Goal: Navigation & Orientation: Find specific page/section

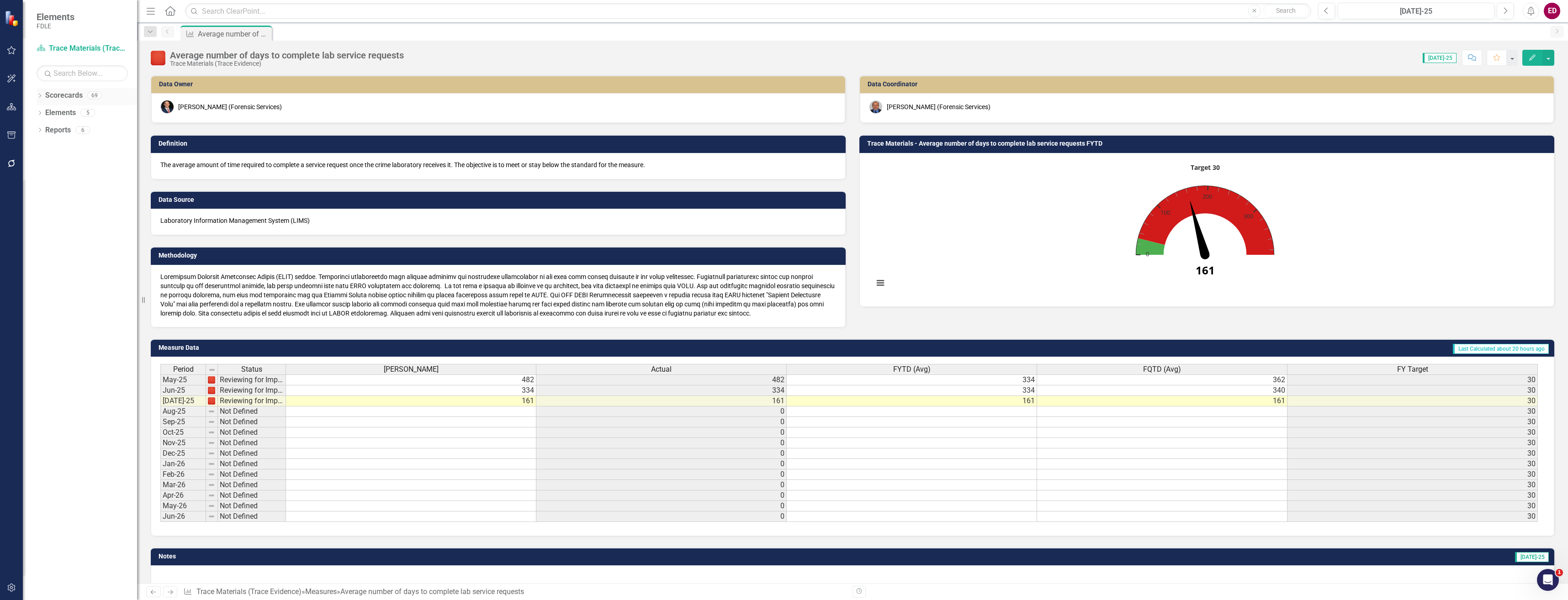
click at [39, 91] on div "Dropdown Scorecards 69" at bounding box center [87, 97] width 101 height 17
click at [40, 95] on icon "Dropdown" at bounding box center [40, 97] width 7 height 5
click at [45, 159] on div "Dropdown FDLE Commissioner's Initiative Team Project Dashboard Dropdown Impleme…" at bounding box center [89, 158] width 96 height 104
drag, startPoint x: 45, startPoint y: 159, endPoint x: 43, endPoint y: 164, distance: 5.4
click at [43, 164] on icon "Dropdown" at bounding box center [45, 164] width 7 height 5
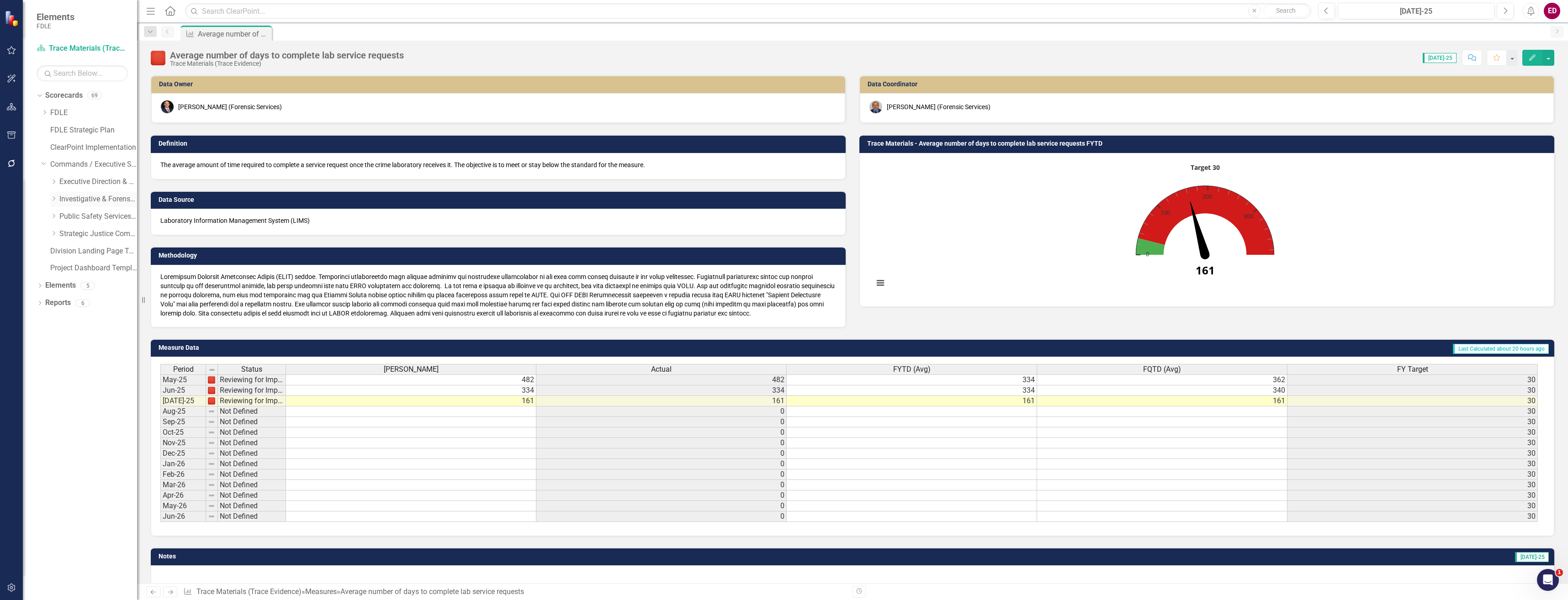
click at [54, 195] on div "Dropdown" at bounding box center [53, 199] width 7 height 8
click at [71, 228] on div "Dropdown Investigations" at bounding box center [98, 234] width 78 height 15
click at [63, 234] on icon "Dropdown" at bounding box center [62, 233] width 7 height 5
click at [71, 254] on div "Dropdown" at bounding box center [72, 251] width 7 height 8
click at [91, 321] on link "OROC" at bounding box center [112, 321] width 50 height 11
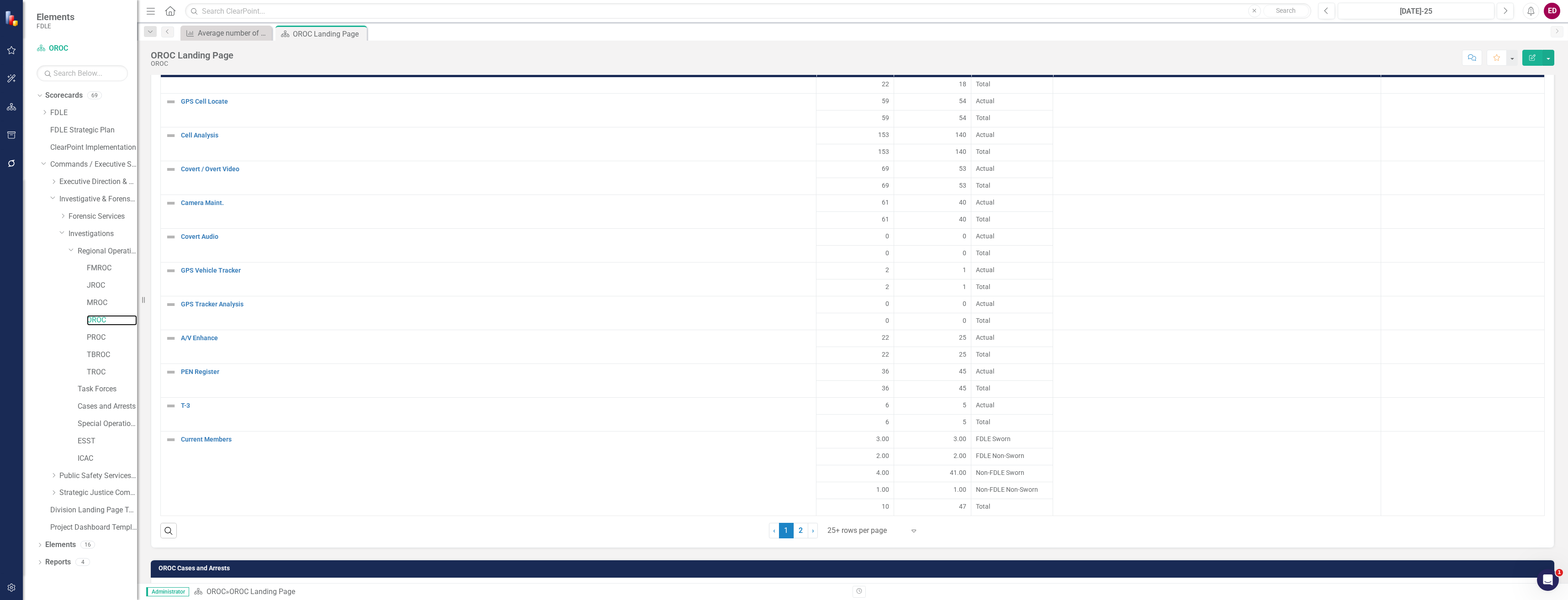
scroll to position [1416, 0]
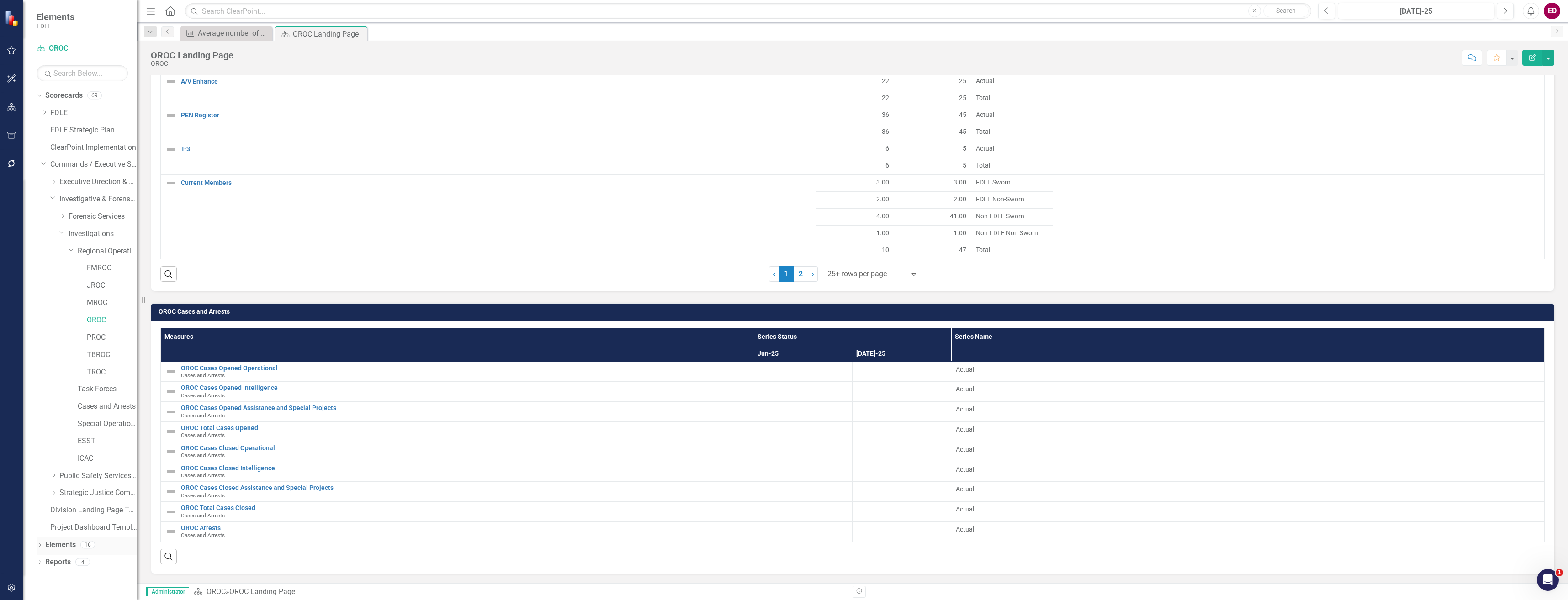
click at [40, 546] on icon "Dropdown" at bounding box center [40, 546] width 7 height 5
click at [47, 539] on icon "Dropdown" at bounding box center [45, 540] width 7 height 5
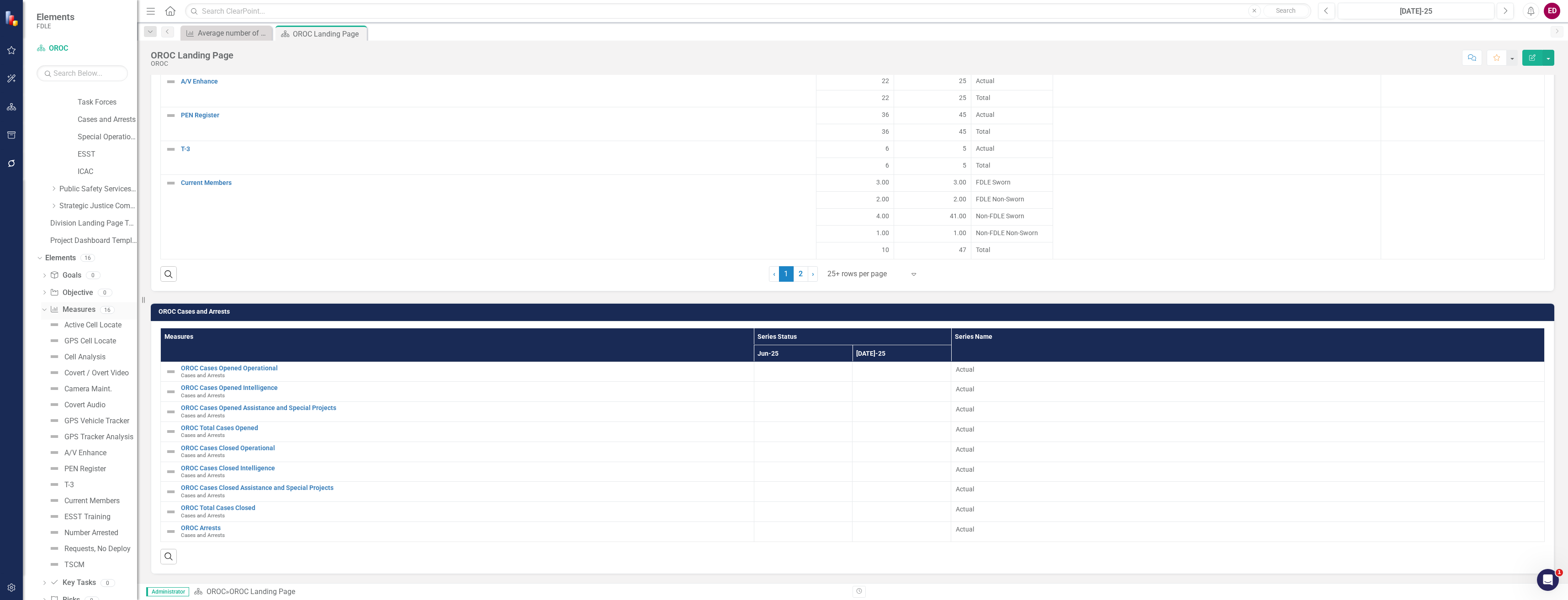
scroll to position [12, 0]
click at [103, 214] on div "Dropdown Investigations" at bounding box center [98, 221] width 78 height 15
click at [110, 224] on link "Investigations" at bounding box center [103, 221] width 68 height 11
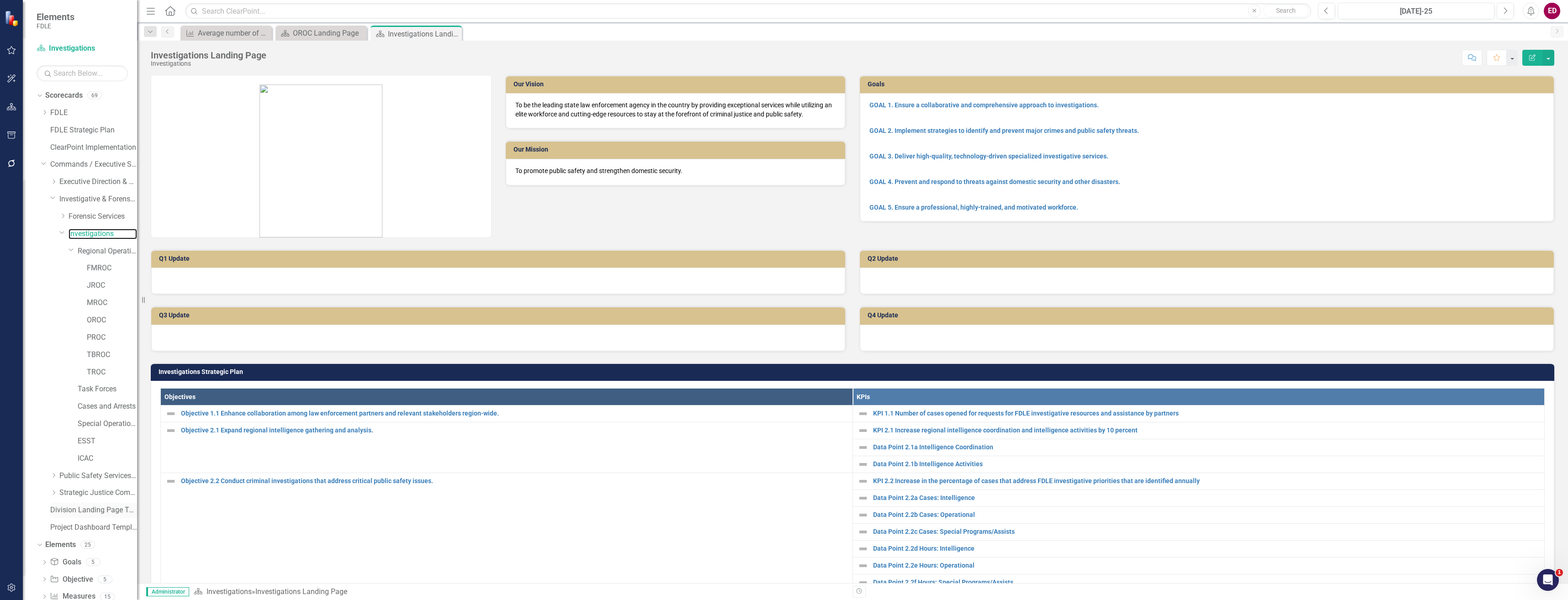
scroll to position [58, 0]
